Goal: Task Accomplishment & Management: Use online tool/utility

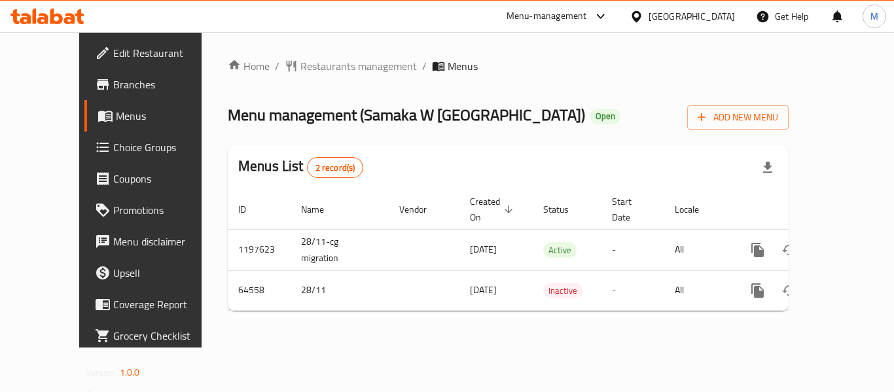
click at [84, 92] on link "Branches" at bounding box center [156, 84] width 144 height 31
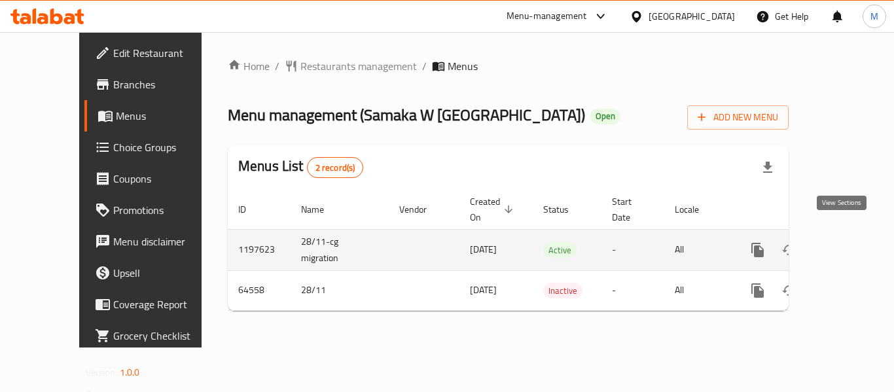
click at [851, 234] on link "enhanced table" at bounding box center [851, 249] width 31 height 31
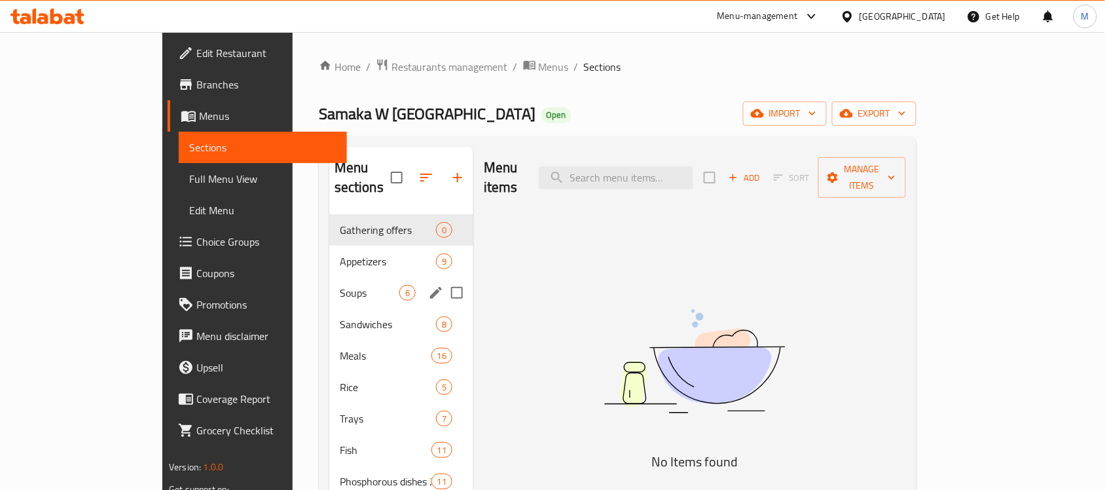
click at [340, 285] on span "Soups" at bounding box center [370, 293] width 60 height 16
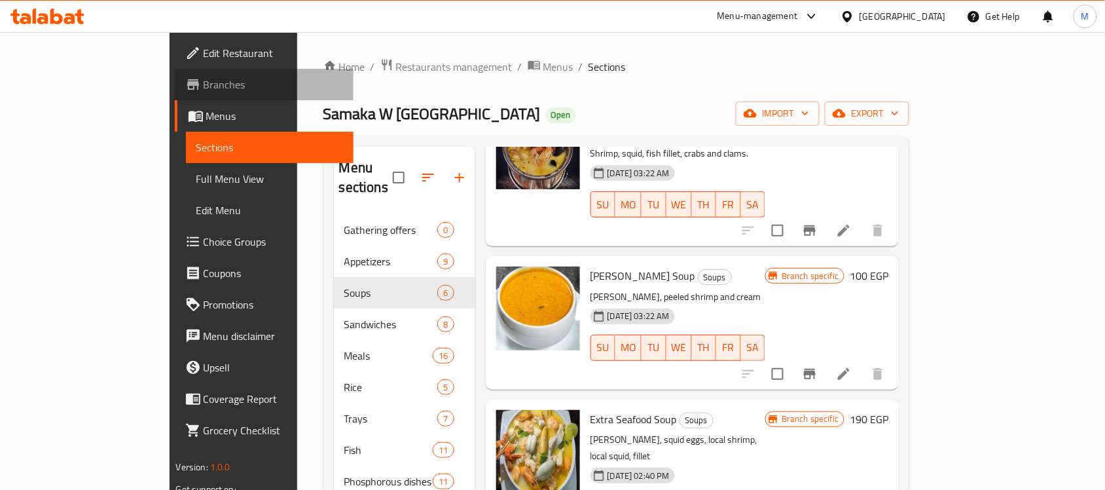
drag, startPoint x: 54, startPoint y: 82, endPoint x: 65, endPoint y: 89, distance: 12.9
click at [204, 82] on span "Branches" at bounding box center [274, 85] width 140 height 16
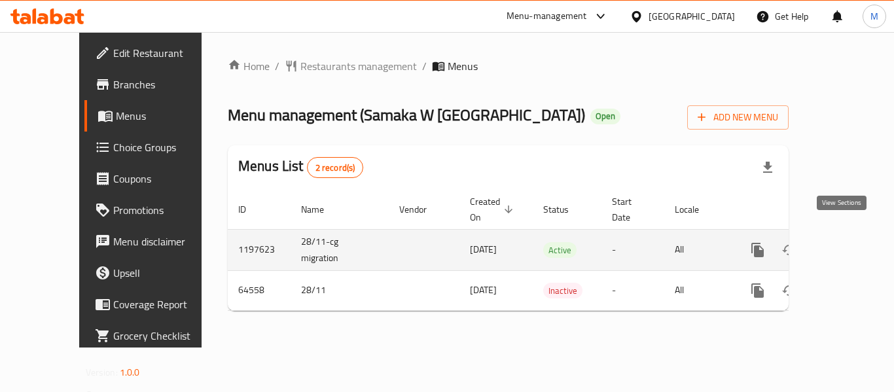
click at [846, 244] on icon "enhanced table" at bounding box center [852, 250] width 12 height 12
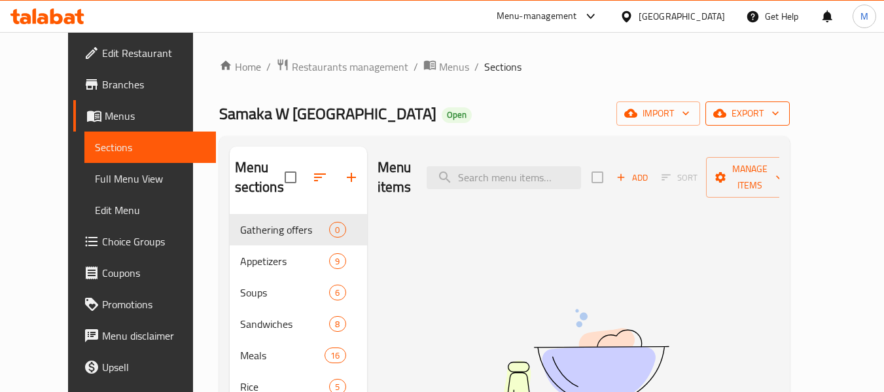
click at [779, 116] on span "export" at bounding box center [747, 113] width 63 height 16
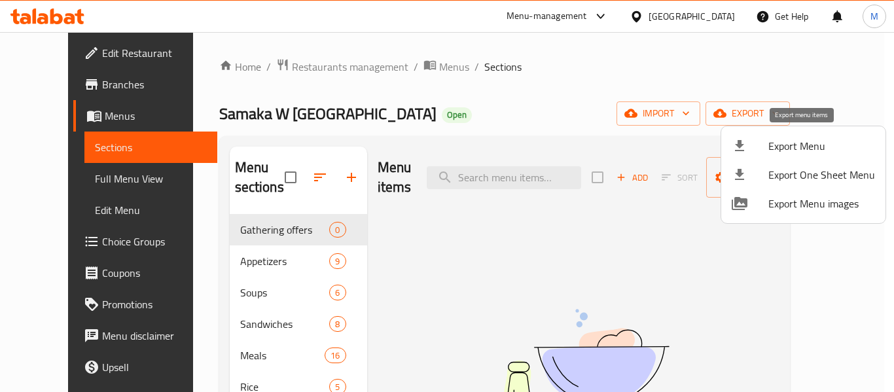
click at [820, 140] on span "Export Menu" at bounding box center [821, 146] width 107 height 16
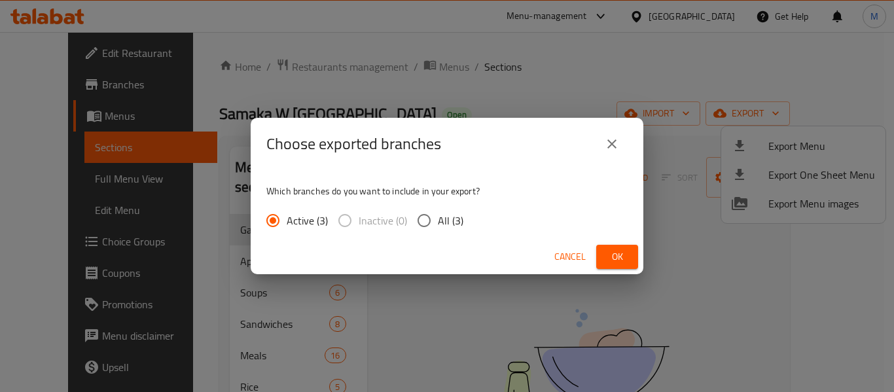
click at [420, 221] on input "All (3)" at bounding box center [423, 220] width 27 height 27
radio input "true"
click at [610, 253] on span "Ok" at bounding box center [617, 257] width 21 height 16
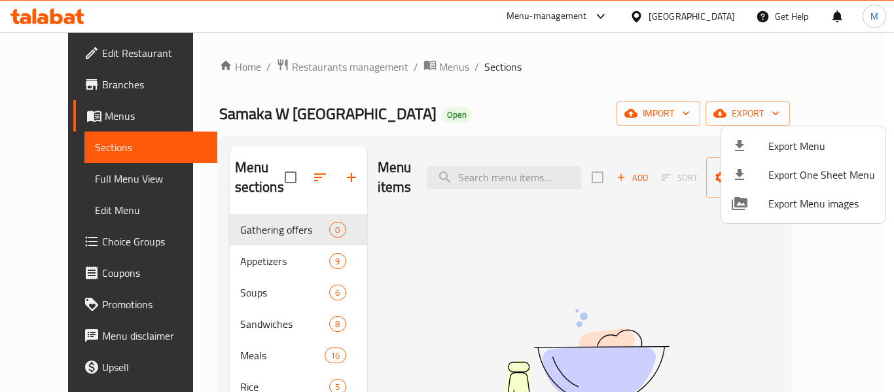
click at [52, 87] on div at bounding box center [447, 196] width 894 height 392
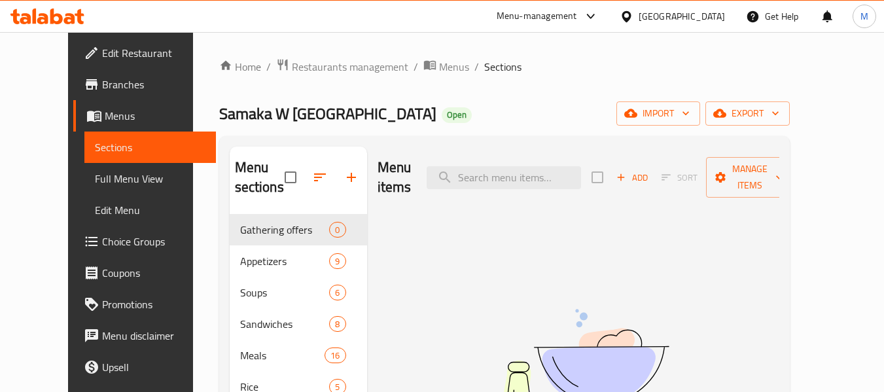
click at [102, 87] on span "Branches" at bounding box center [153, 85] width 103 height 16
